Goal: Find specific page/section: Find specific page/section

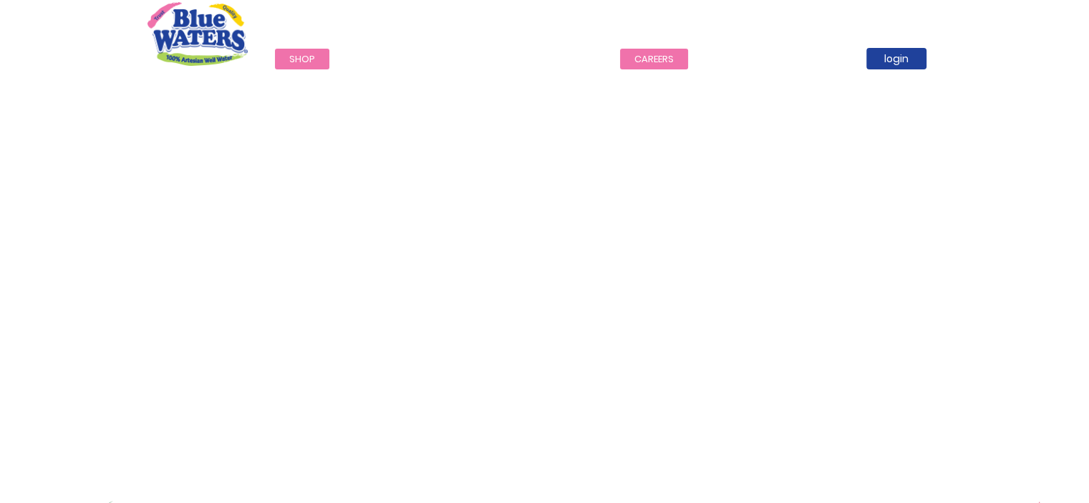
click at [650, 56] on link "careers" at bounding box center [654, 59] width 68 height 21
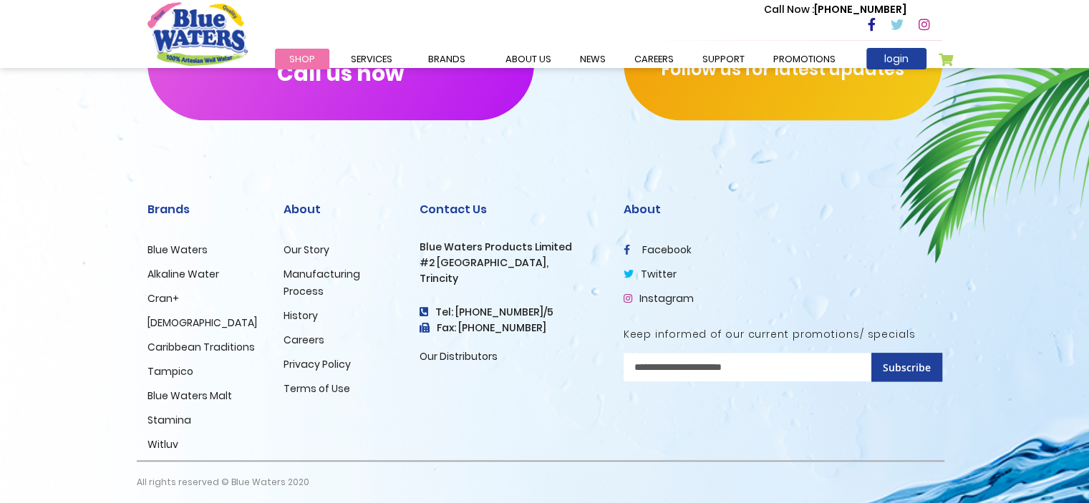
scroll to position [1479, 0]
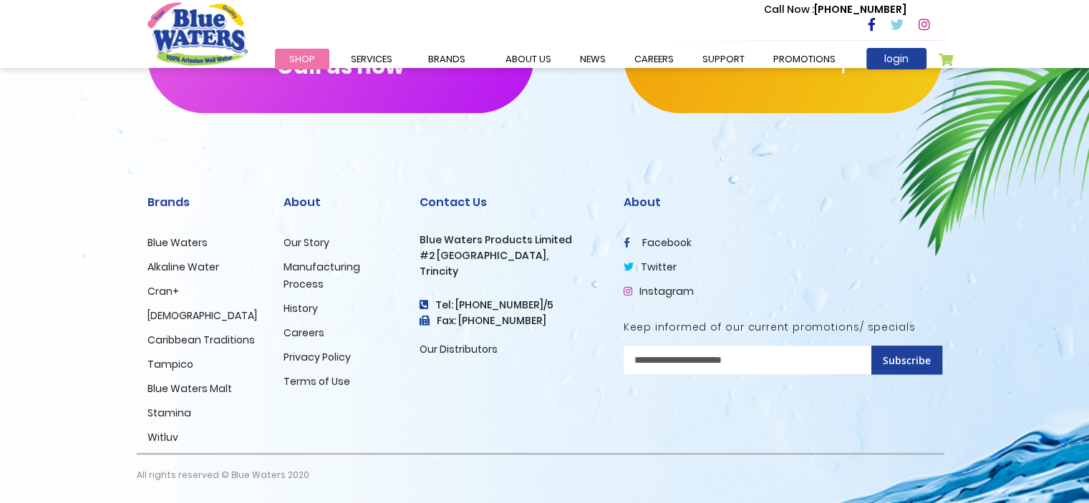
click at [306, 330] on link "Careers" at bounding box center [303, 333] width 41 height 14
